Goal: Transaction & Acquisition: Download file/media

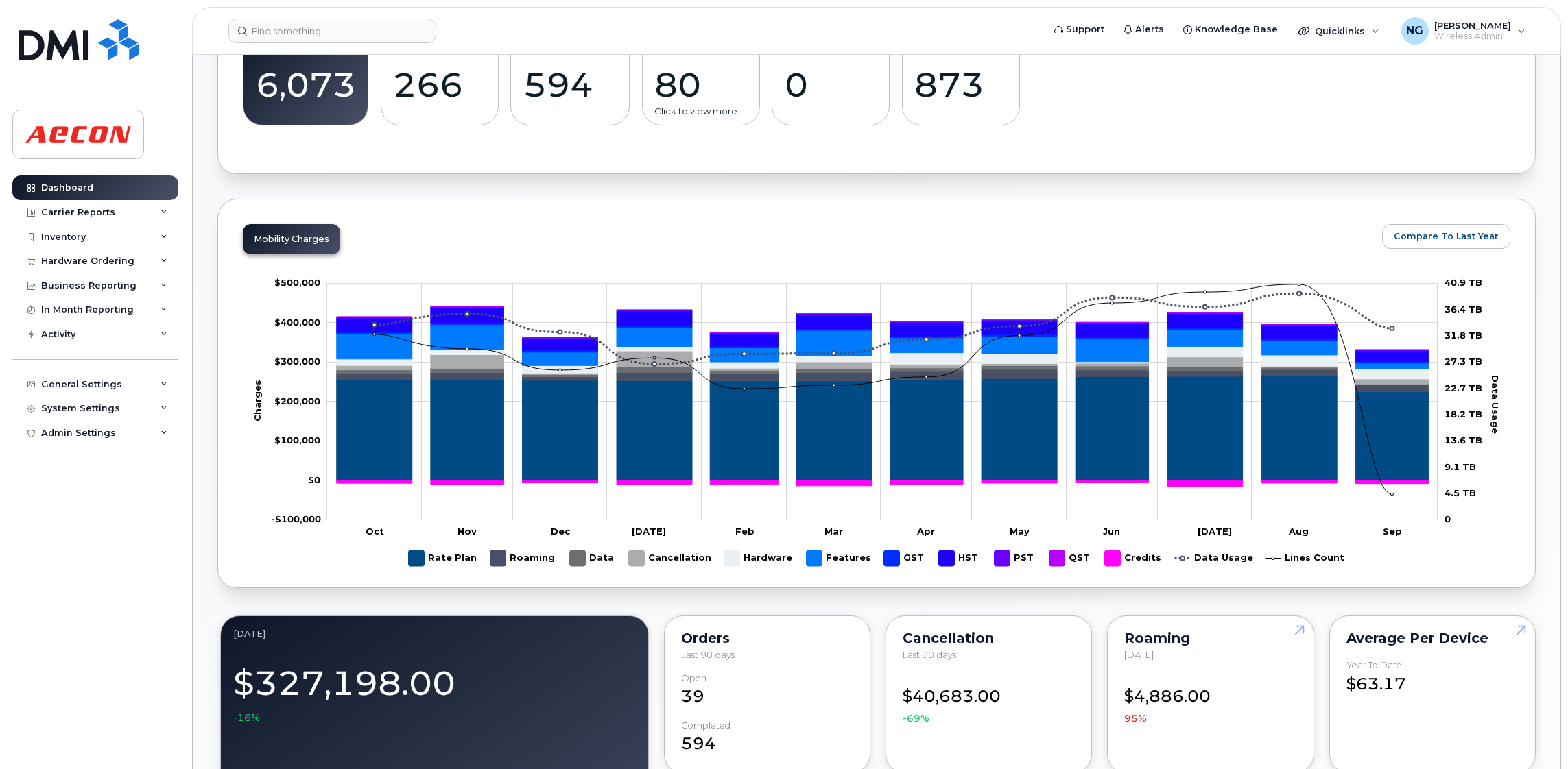
scroll to position [617, 0]
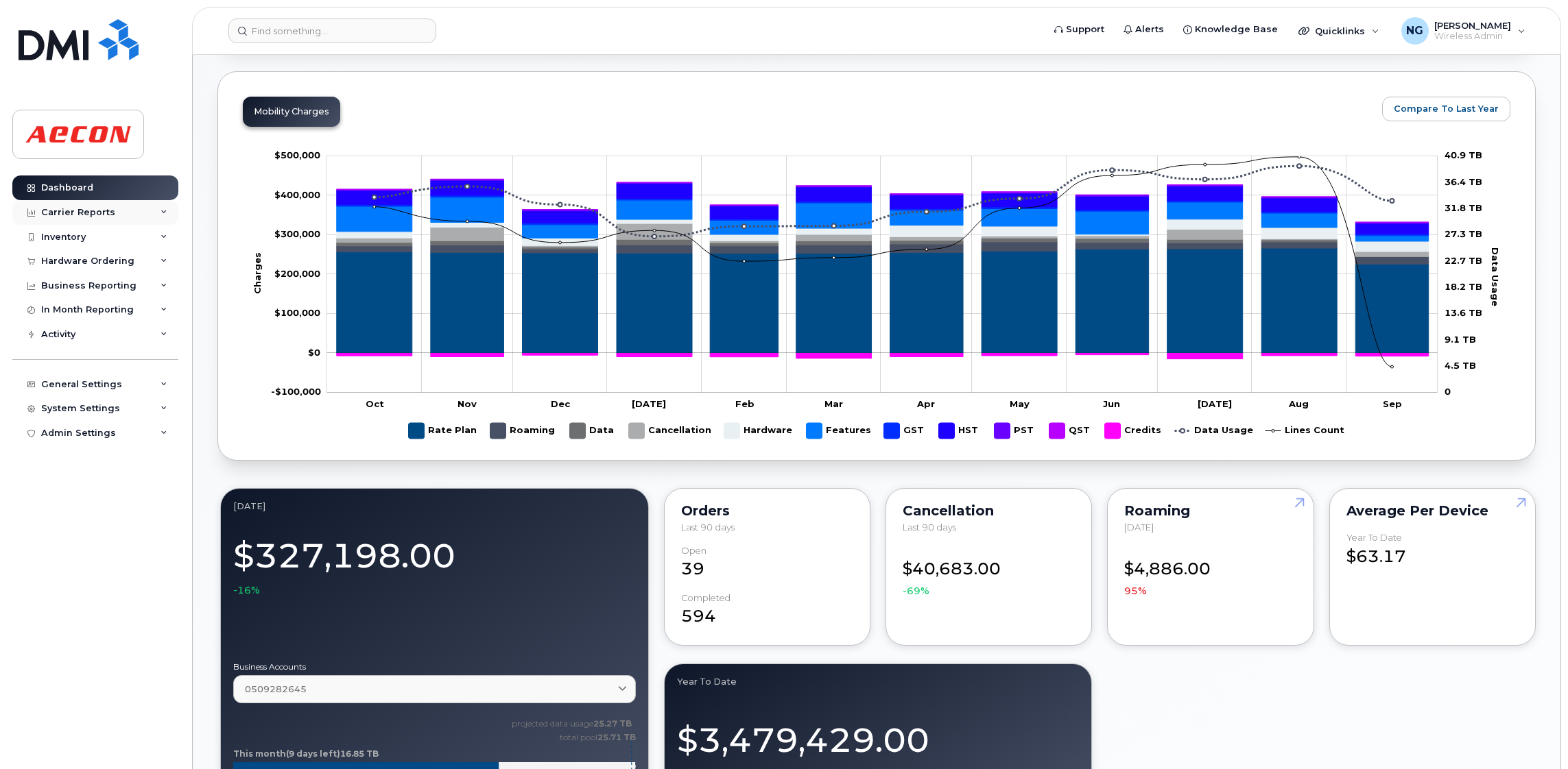
click at [79, 205] on div "Carrier Reports" at bounding box center [95, 212] width 166 height 25
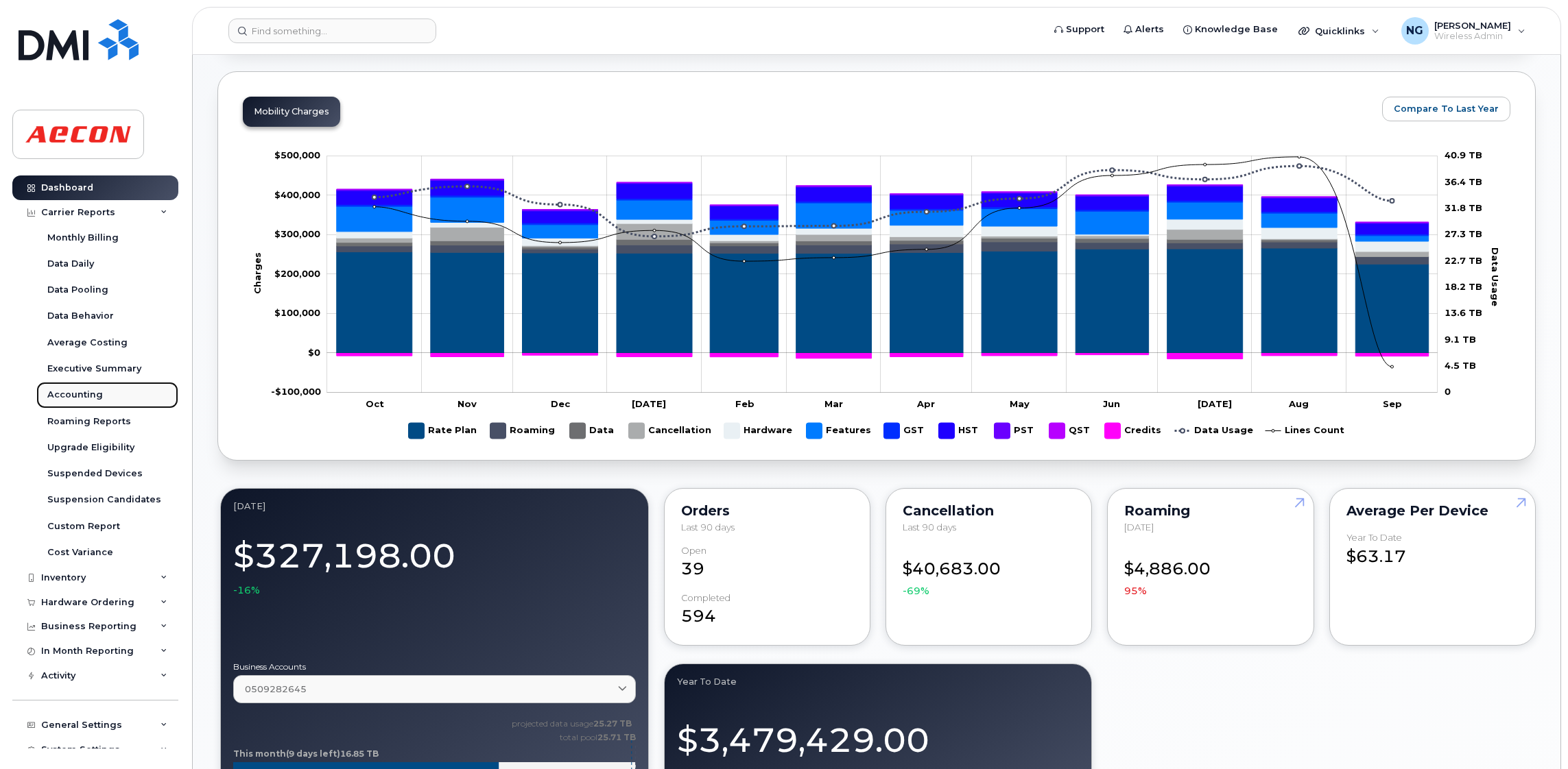
click at [77, 389] on div "Accounting" at bounding box center [75, 395] width 56 height 12
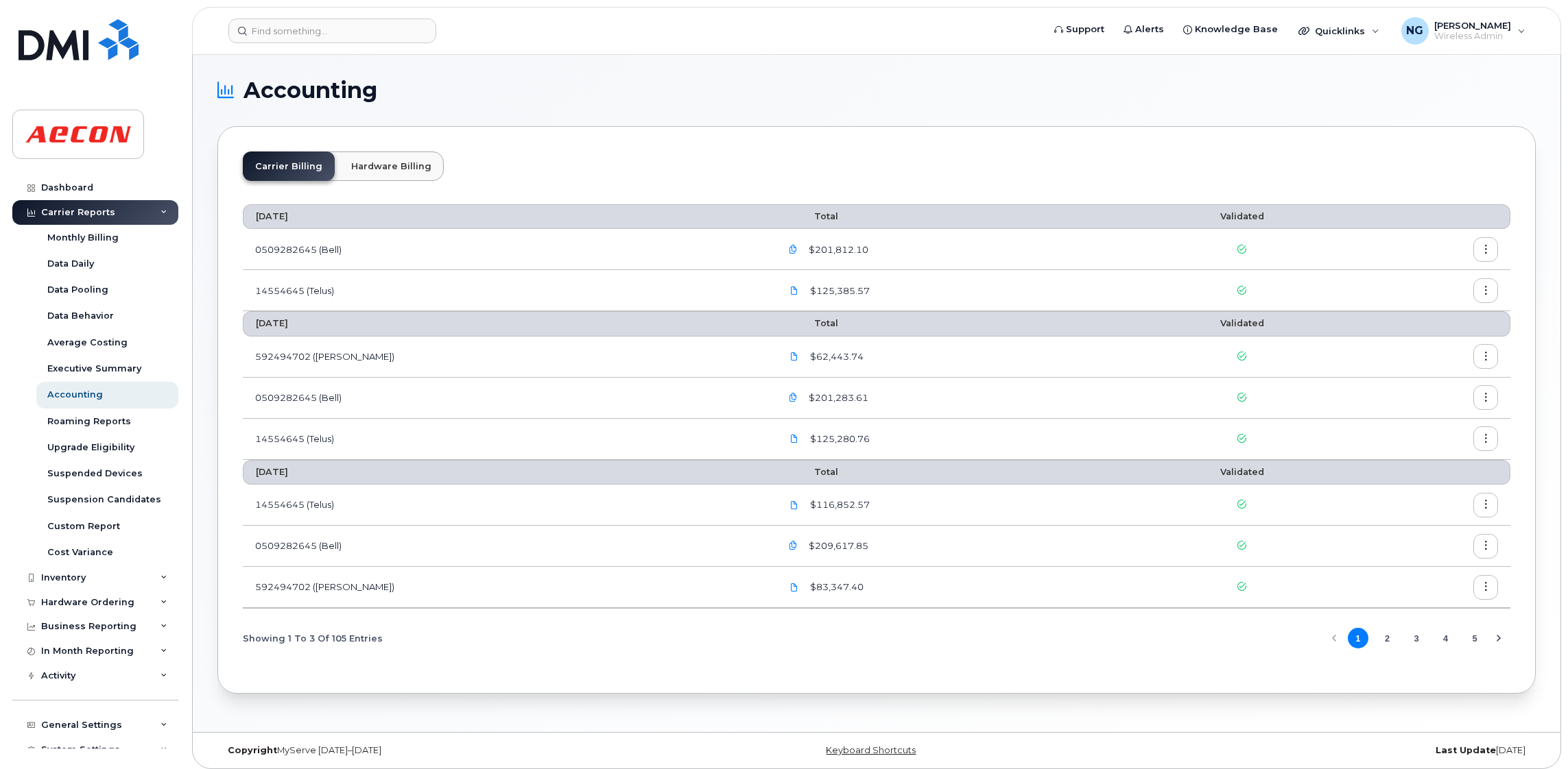
click at [715, 93] on h1 "Accounting" at bounding box center [874, 90] width 1312 height 22
click at [108, 83] on link at bounding box center [78, 58] width 132 height 78
click at [160, 213] on icon at bounding box center [163, 212] width 7 height 7
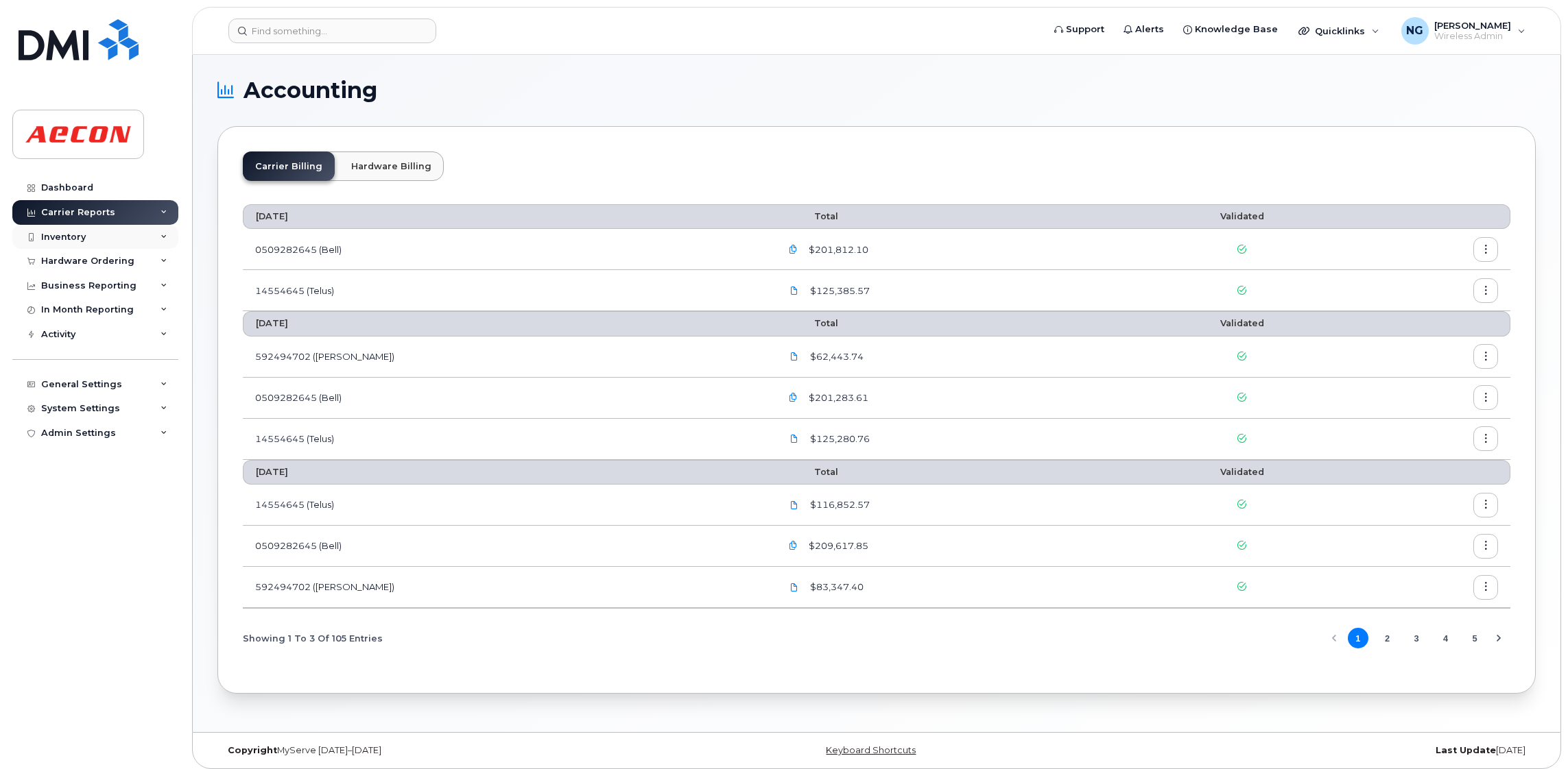
click at [56, 239] on div "Inventory" at bounding box center [64, 237] width 44 height 11
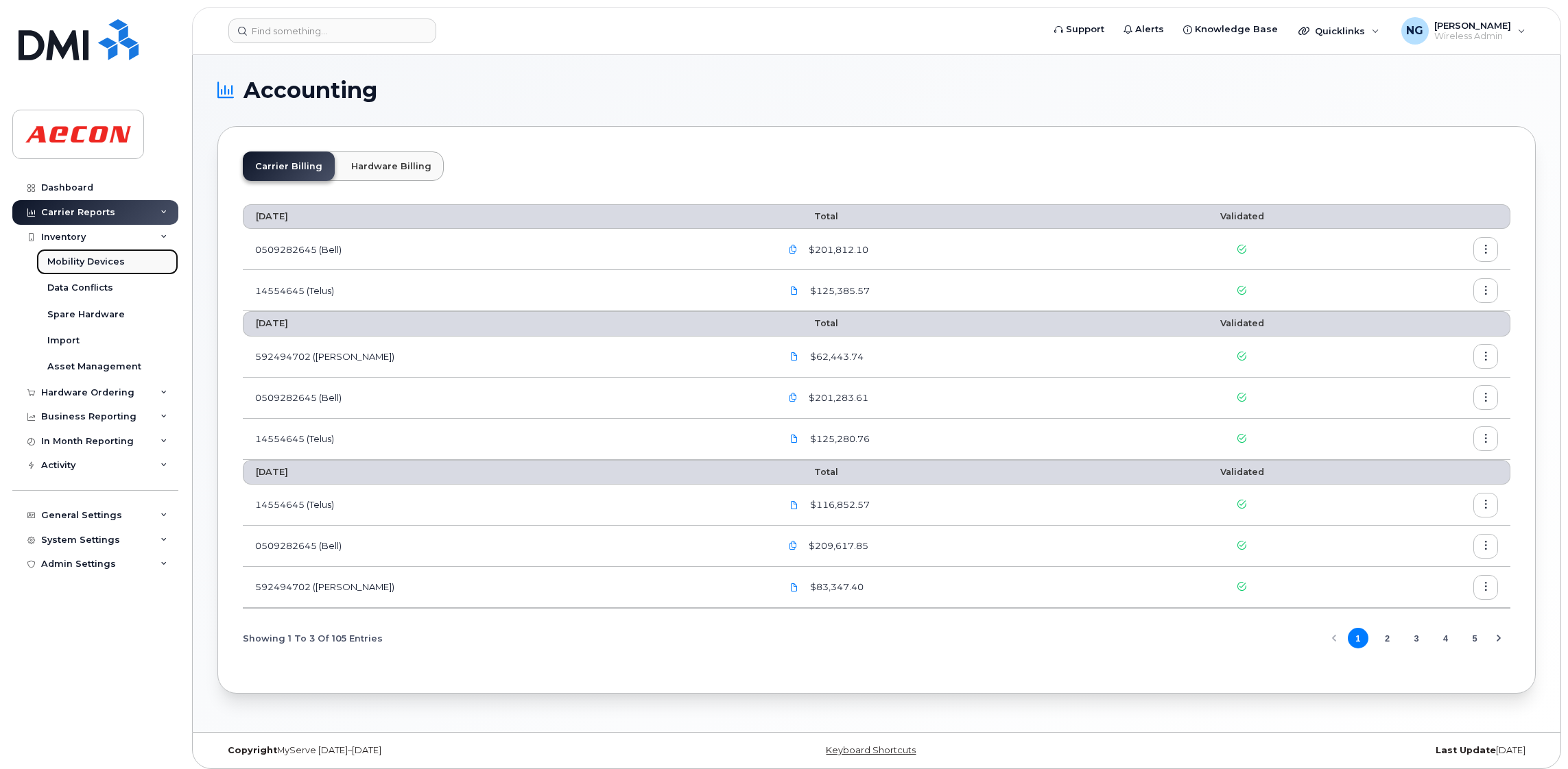
click at [68, 269] on link "Mobility Devices" at bounding box center [107, 262] width 142 height 26
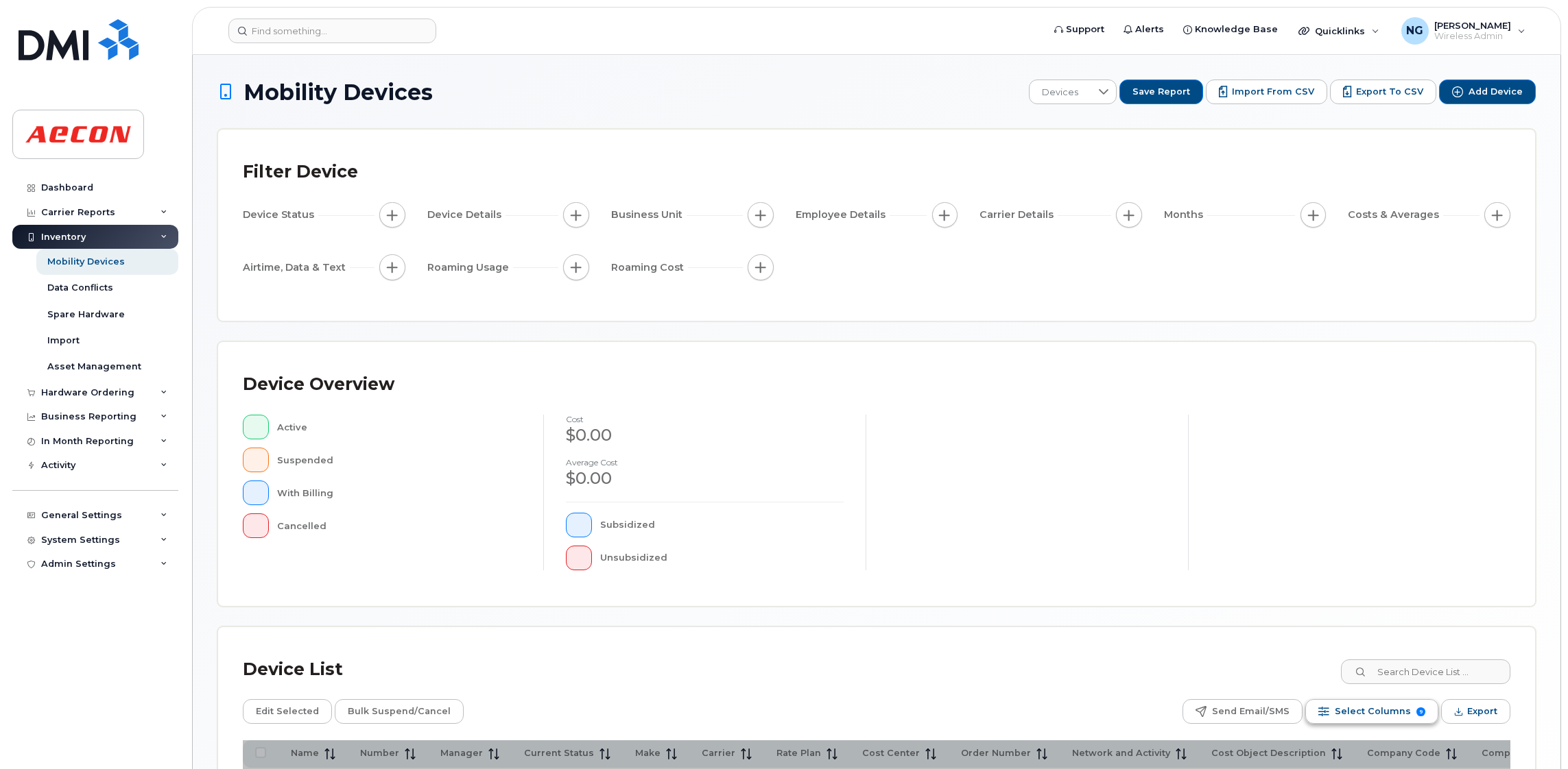
click at [1370, 716] on span "Select Columns" at bounding box center [1373, 712] width 76 height 21
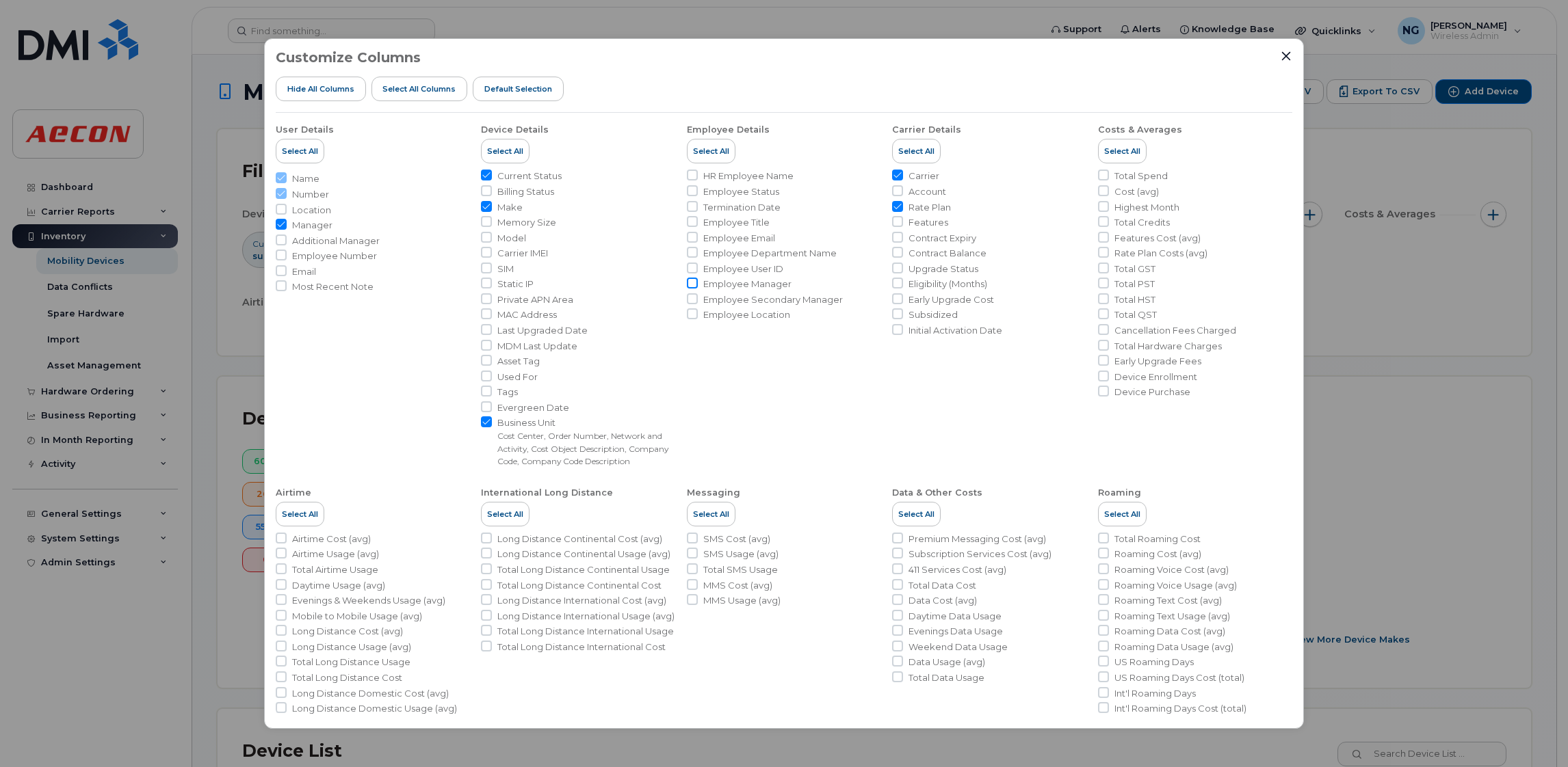
click at [691, 283] on input "Employee Manager" at bounding box center [692, 283] width 11 height 11
checkbox input "true"
click at [692, 268] on input "Employee User ID" at bounding box center [692, 268] width 11 height 11
checkbox input "true"
click at [693, 173] on input "HR Employee Name" at bounding box center [692, 175] width 11 height 11
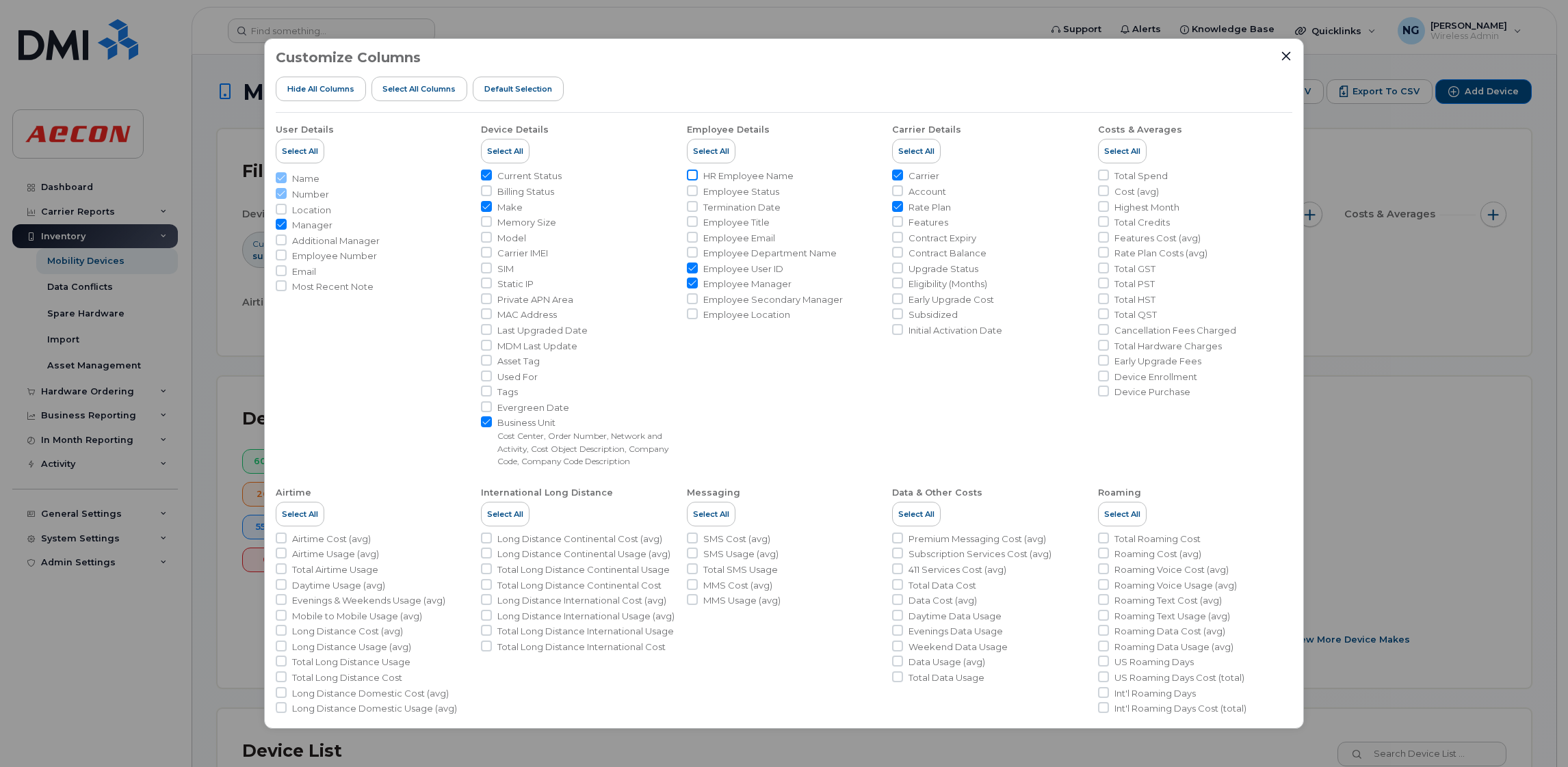
checkbox input "true"
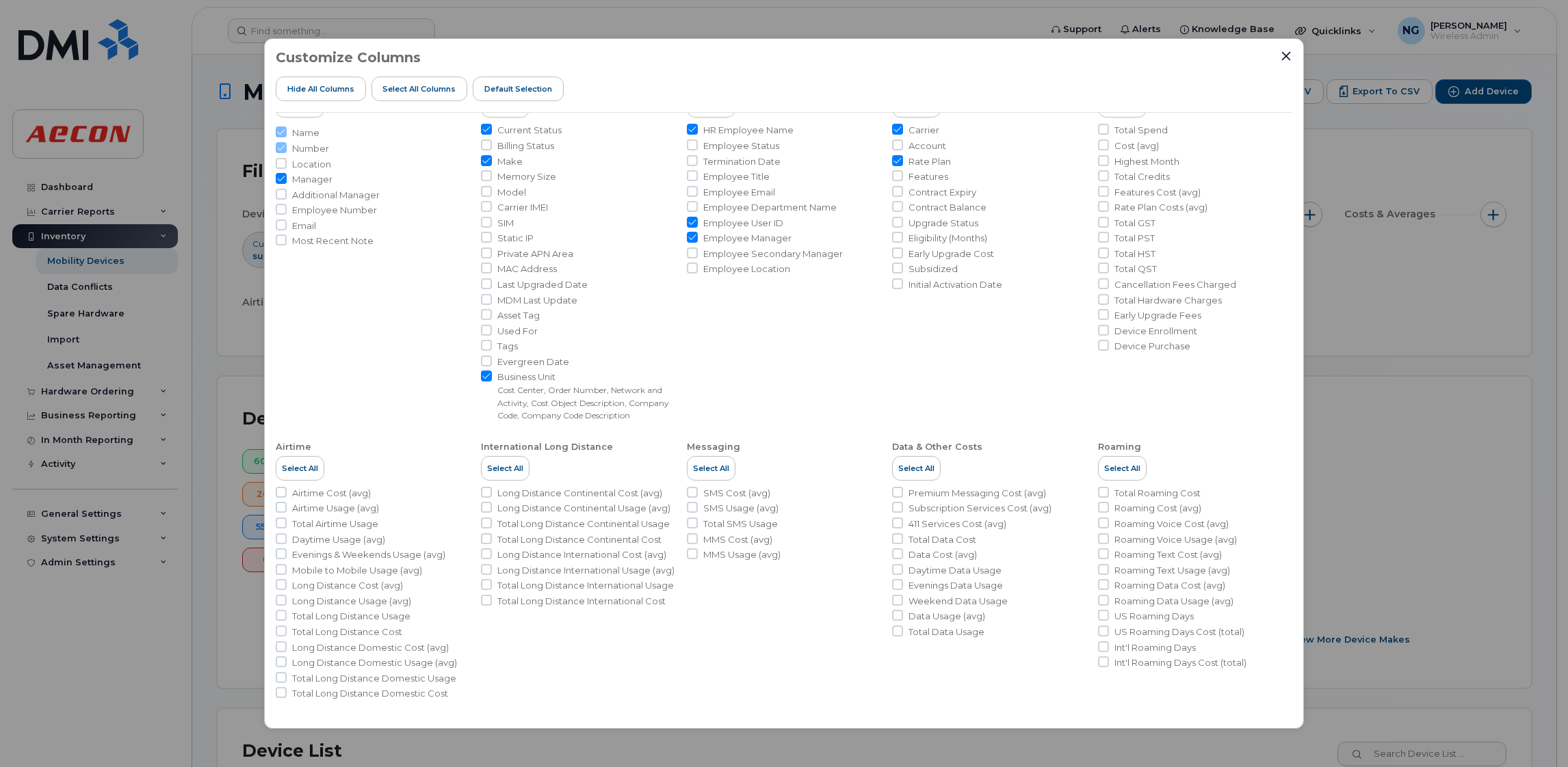
click at [1286, 47] on div "Customize Columns Hide All Columns Select all Columns Default Selection User De…" at bounding box center [784, 384] width 1040 height 691
click at [1283, 58] on icon "Close" at bounding box center [1287, 57] width 9 height 9
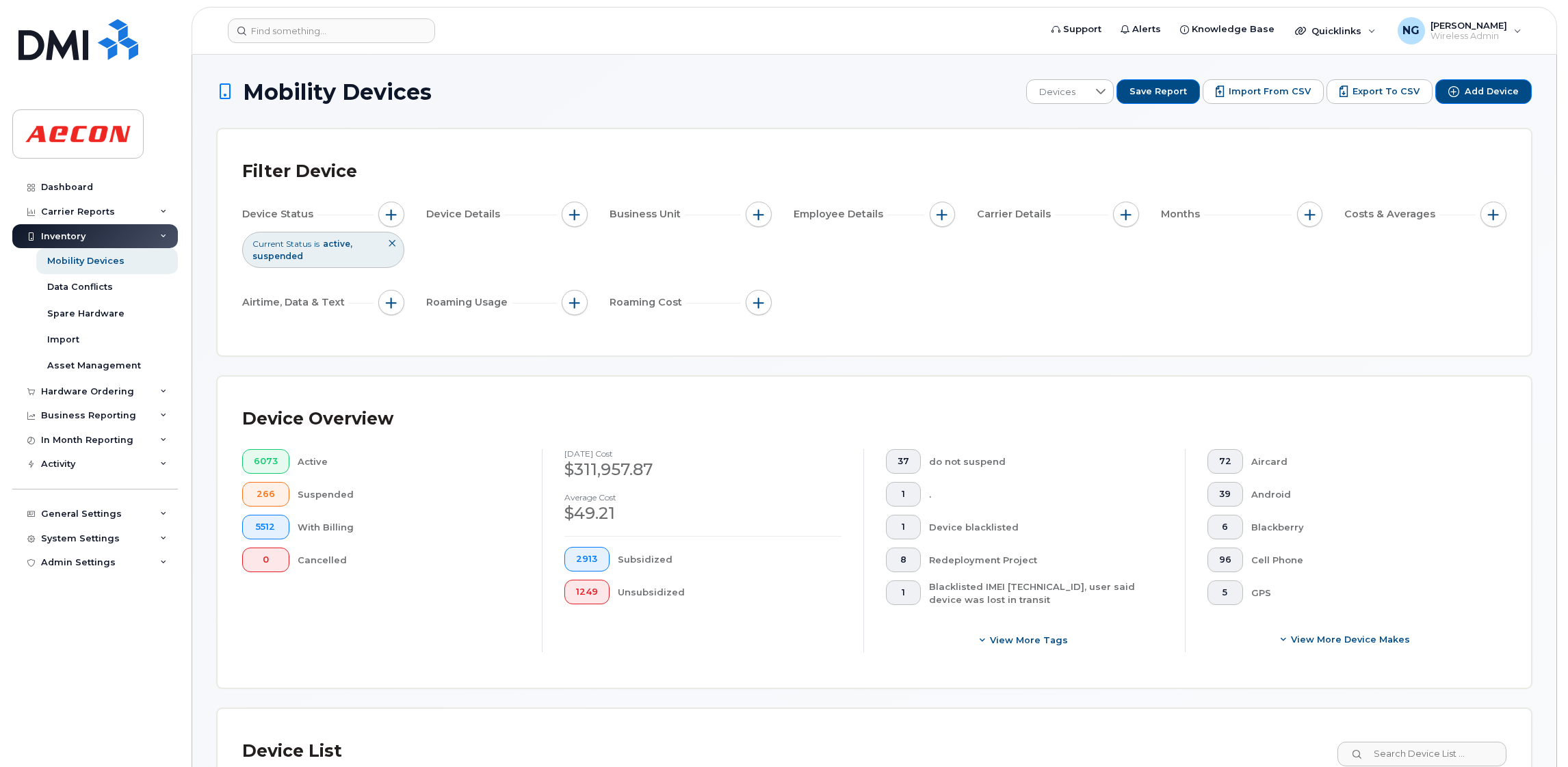
scroll to position [411, 0]
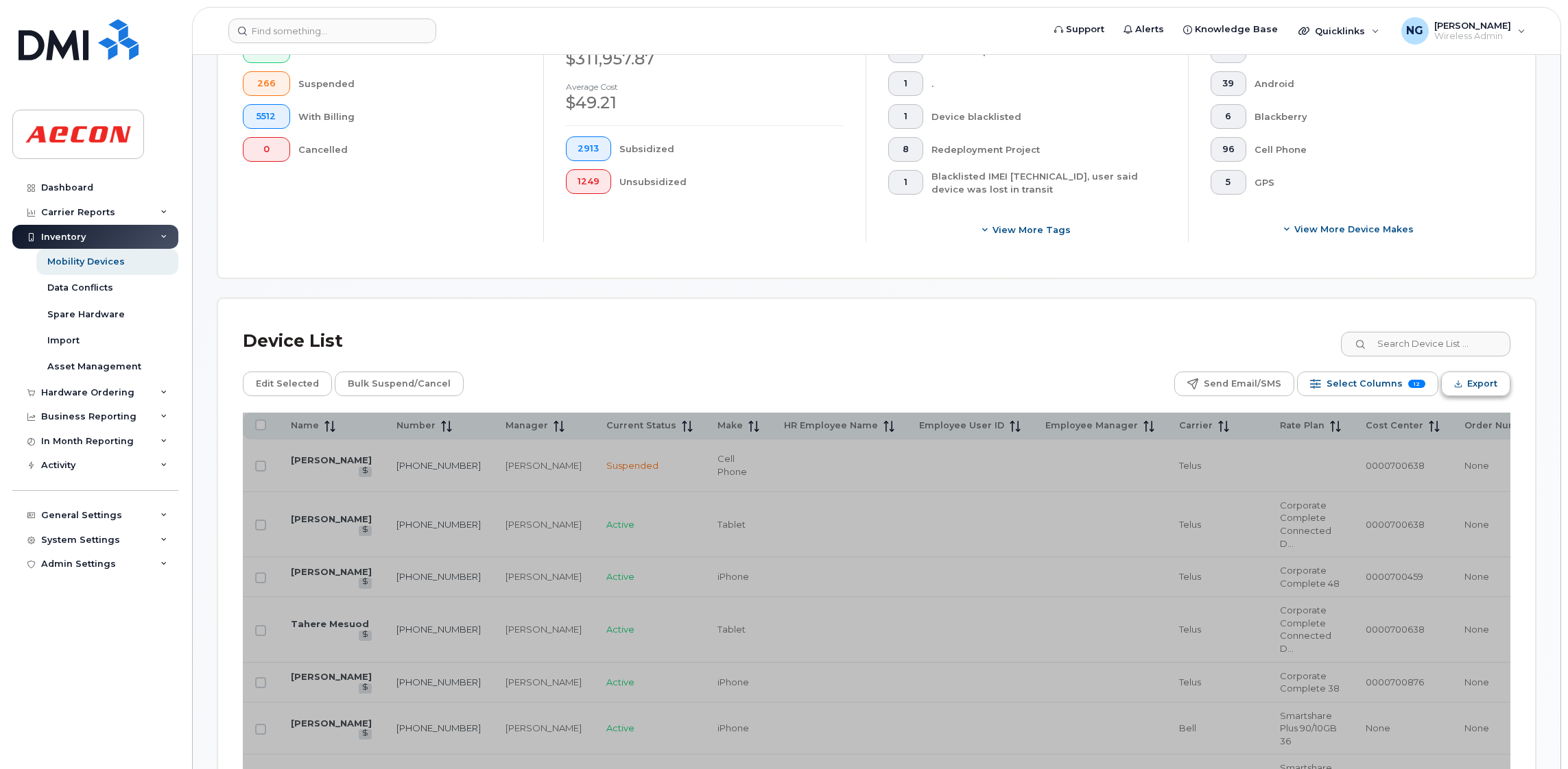
click at [1468, 387] on span "Export" at bounding box center [1482, 384] width 30 height 21
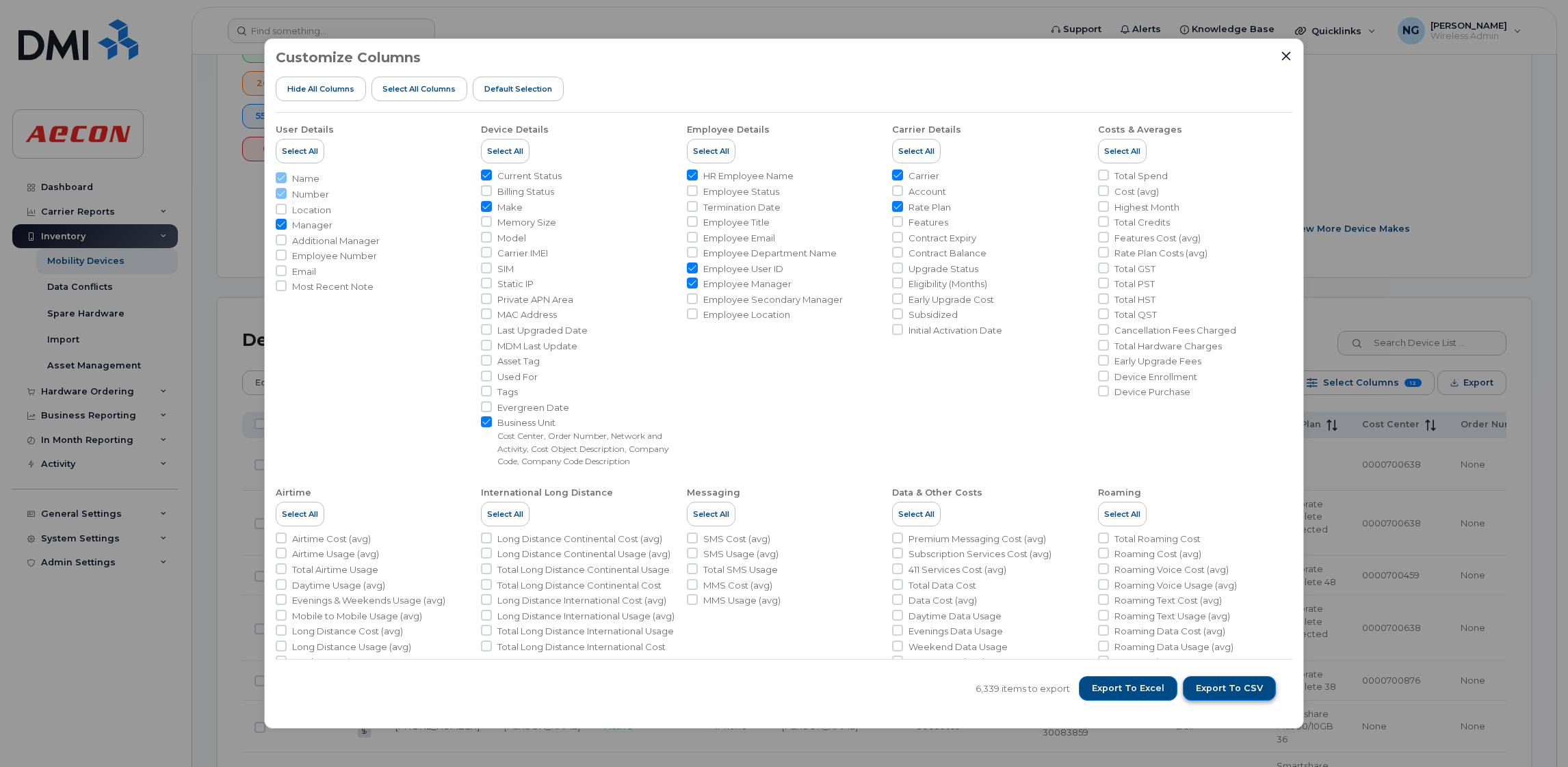
click at [1245, 675] on div "6,339 items to export Export to Excel Export to CSV" at bounding box center [784, 688] width 1016 height 58
click at [1244, 687] on span "Export to CSV" at bounding box center [1229, 688] width 67 height 12
